Goal: Task Accomplishment & Management: Manage account settings

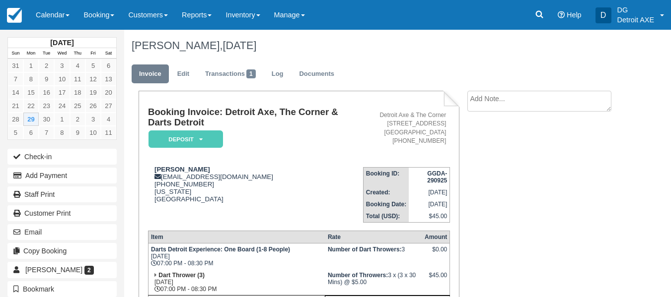
scroll to position [105, 0]
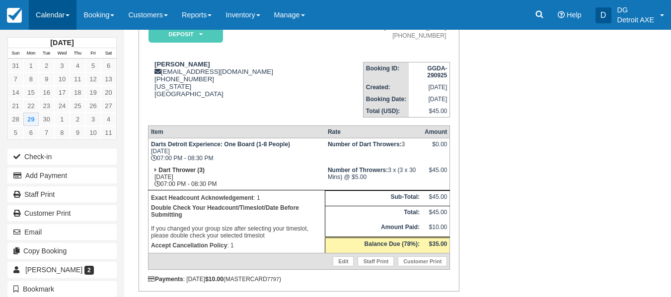
drag, startPoint x: 0, startPoint y: 0, endPoint x: 67, endPoint y: 25, distance: 71.5
click at [67, 25] on link "Calendar" at bounding box center [53, 15] width 48 height 30
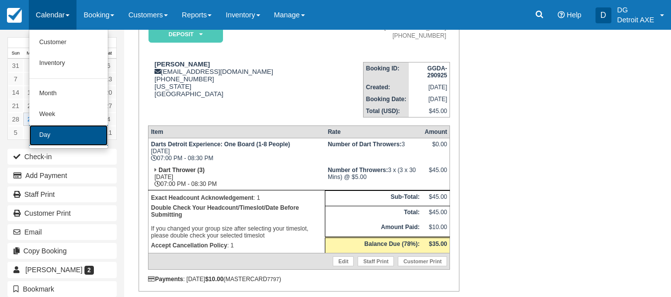
click at [65, 130] on link "Day" at bounding box center [68, 135] width 78 height 21
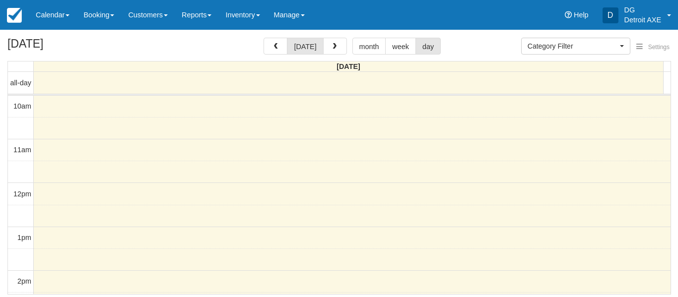
select select
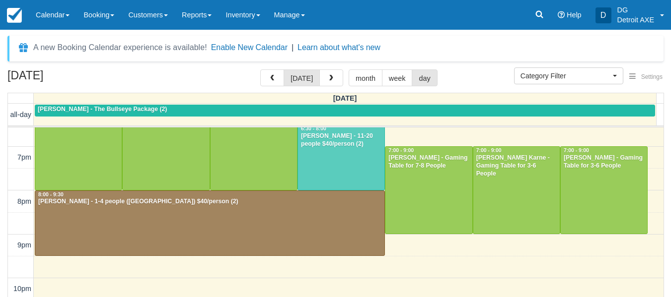
scroll to position [344, 0]
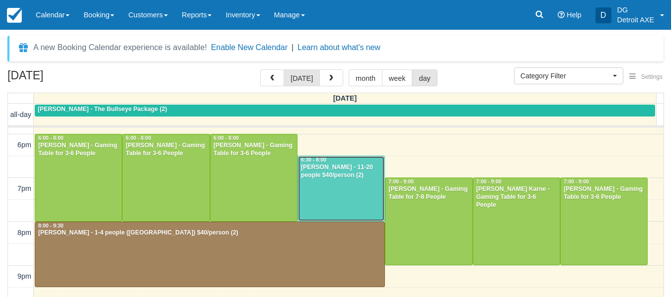
click at [378, 214] on div at bounding box center [341, 188] width 86 height 65
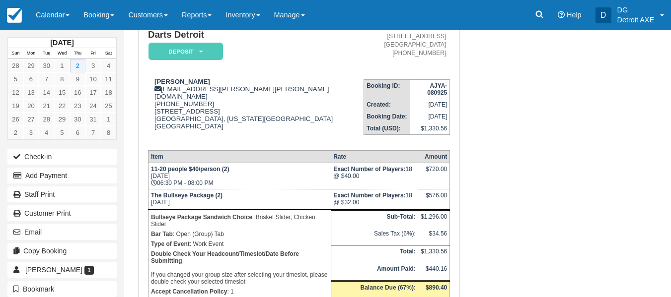
scroll to position [101, 0]
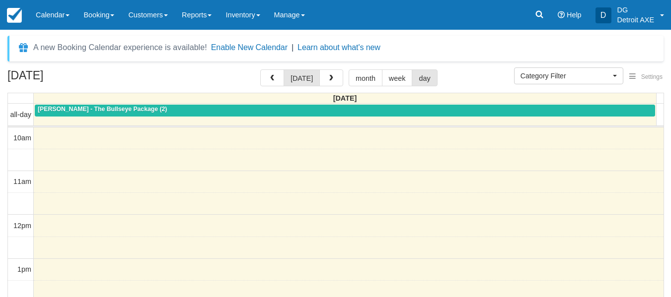
select select
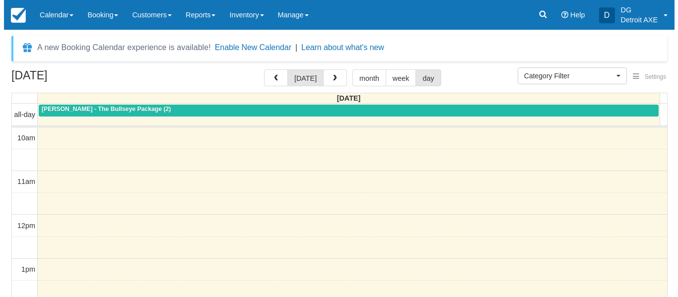
scroll to position [220, 0]
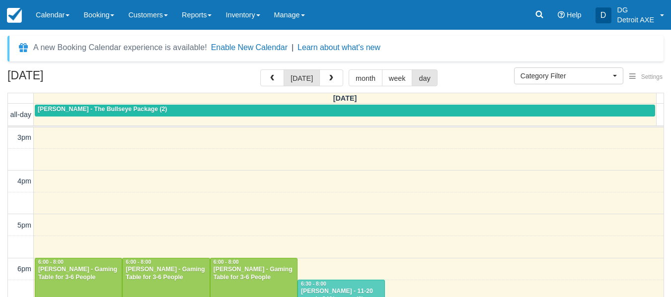
click at [0, 199] on div "[DATE] [DATE] month week day [DATE] all-day [PERSON_NAME] - The Bullseye Packag…" at bounding box center [335, 197] width 671 height 257
click at [323, 81] on button "button" at bounding box center [331, 77] width 24 height 17
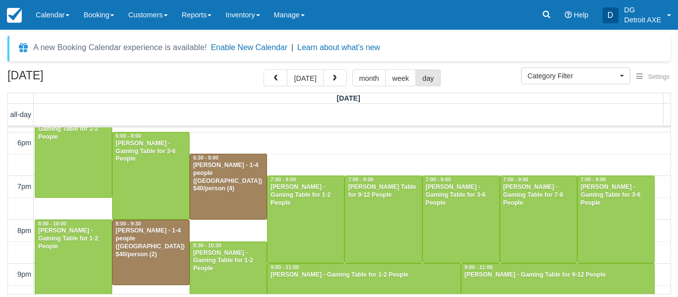
scroll to position [425, 0]
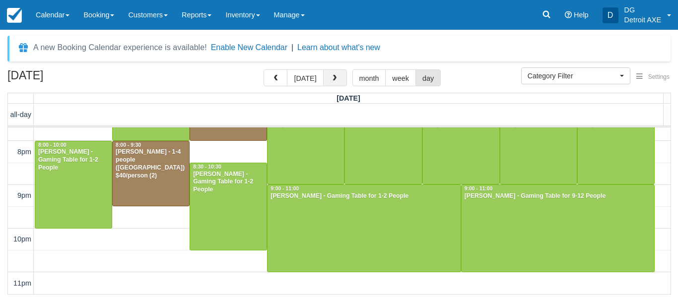
click at [333, 71] on button "button" at bounding box center [335, 77] width 24 height 17
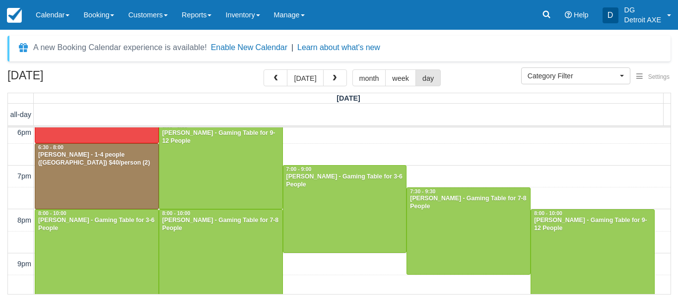
scroll to position [425, 0]
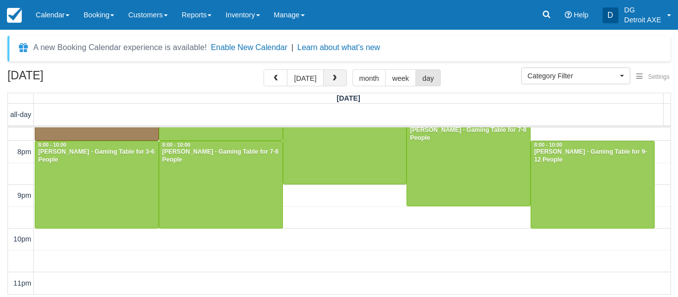
click at [331, 80] on span "button" at bounding box center [334, 78] width 7 height 7
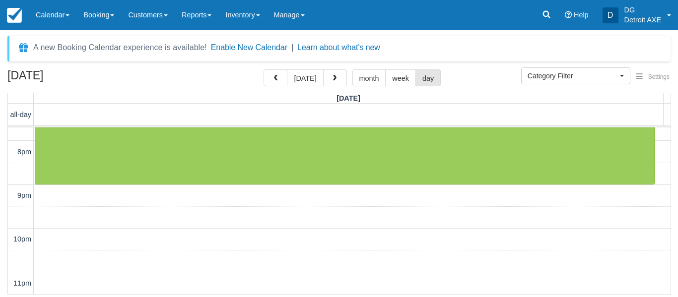
scroll to position [425, 0]
click at [334, 74] on button "button" at bounding box center [335, 77] width 24 height 17
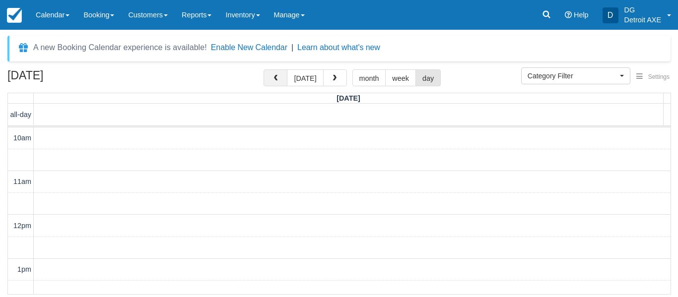
click at [274, 82] on button "button" at bounding box center [276, 77] width 24 height 17
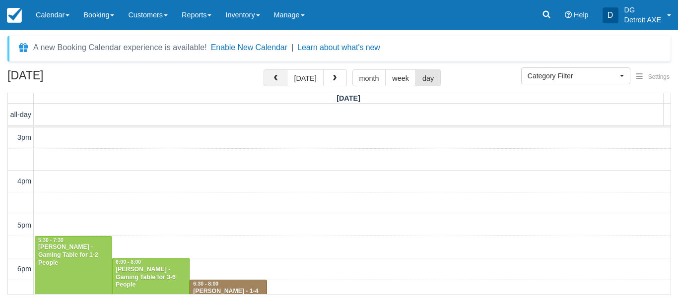
click at [274, 82] on button "button" at bounding box center [276, 77] width 24 height 17
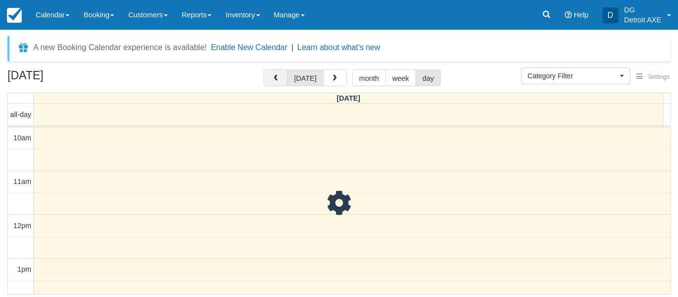
scroll to position [220, 0]
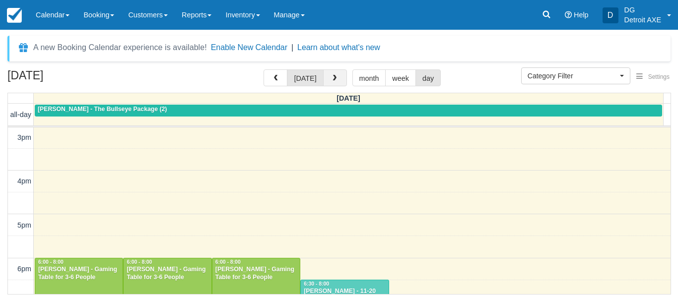
click at [340, 76] on button "button" at bounding box center [335, 77] width 24 height 17
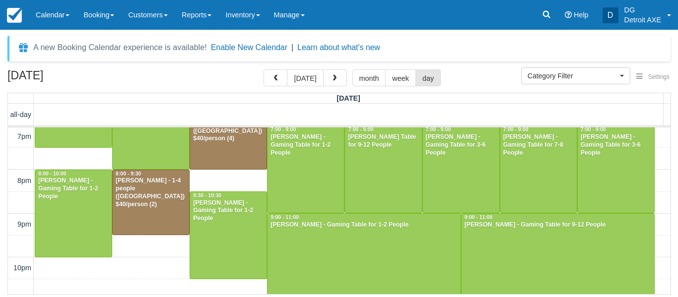
scroll to position [397, 0]
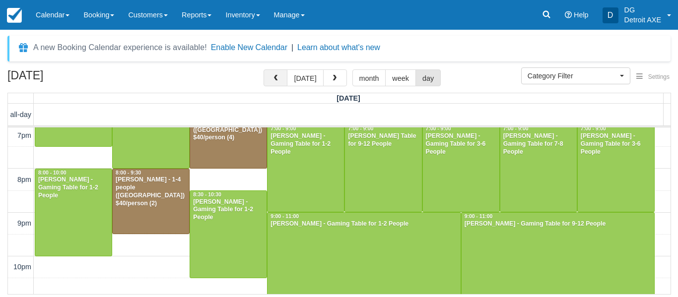
click at [283, 72] on button "button" at bounding box center [276, 77] width 24 height 17
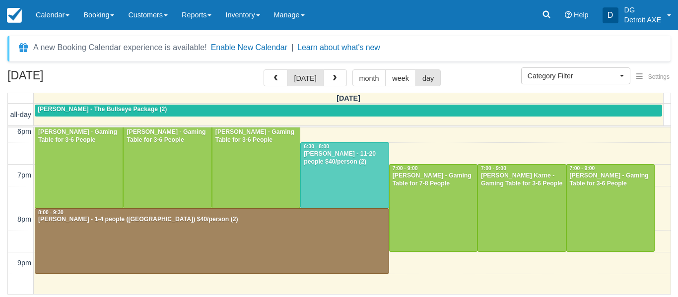
scroll to position [357, 0]
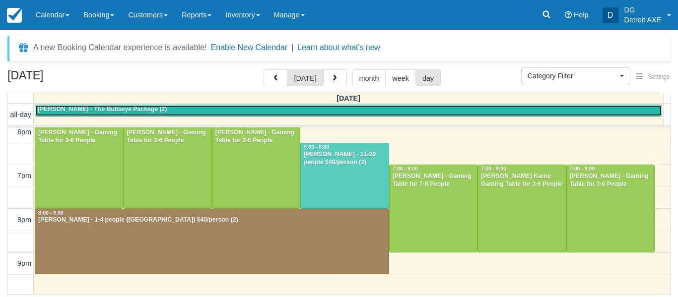
click at [150, 111] on span "[PERSON_NAME] - The Bullseye Package (2)" at bounding box center [102, 109] width 129 height 7
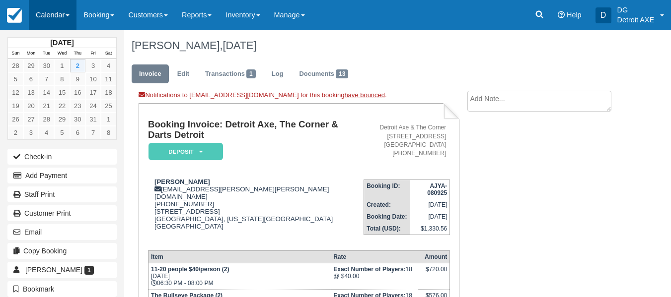
click at [67, 18] on link "Calendar" at bounding box center [53, 15] width 48 height 30
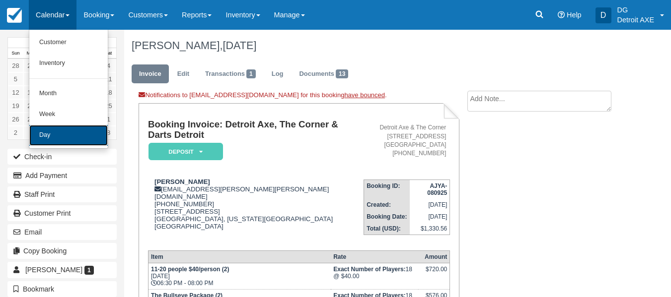
click at [60, 143] on link "Day" at bounding box center [68, 135] width 78 height 21
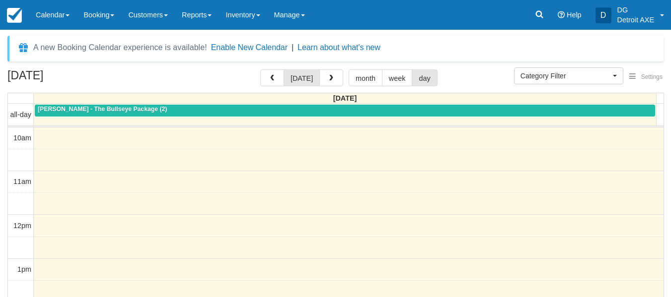
select select
